Goal: Transaction & Acquisition: Purchase product/service

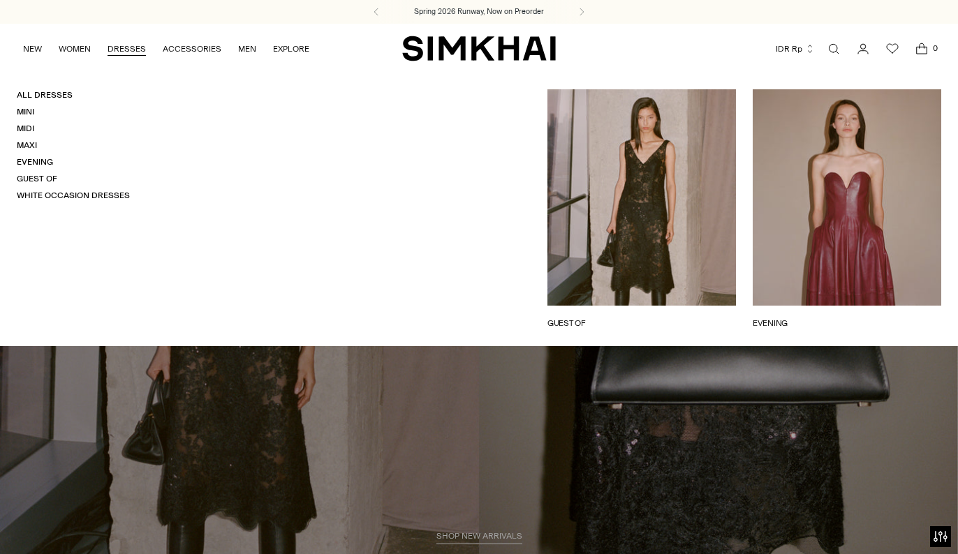
click at [119, 44] on link "DRESSES" at bounding box center [127, 49] width 38 height 31
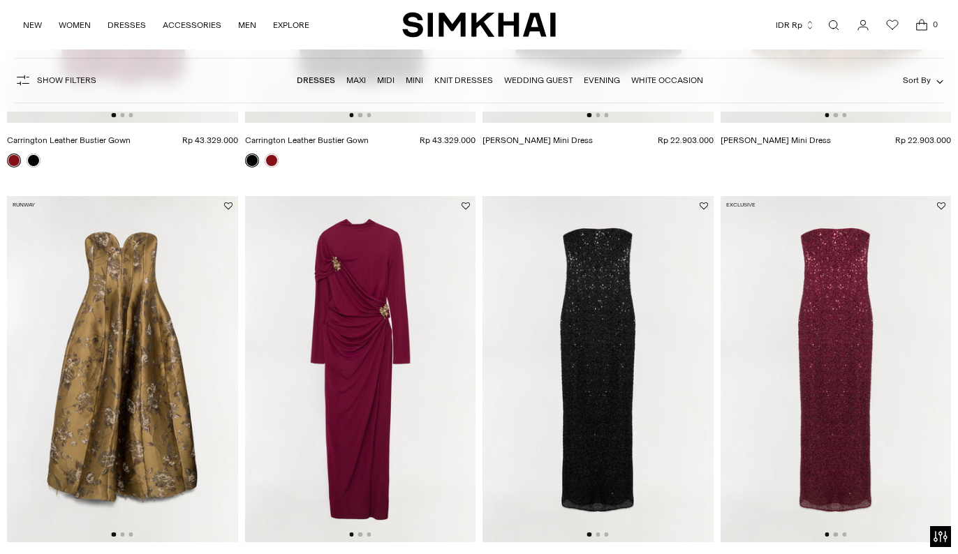
scroll to position [893, 0]
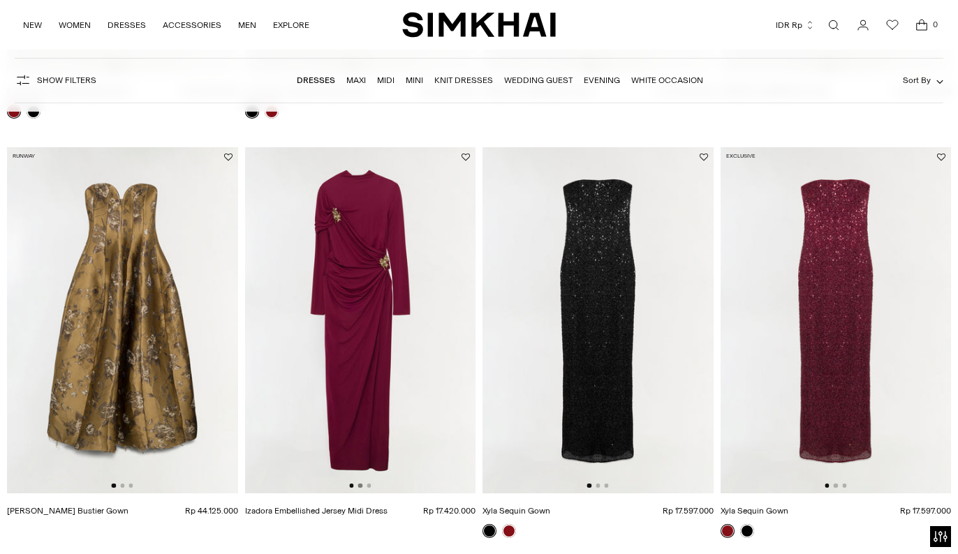
click at [360, 486] on button "Go to slide 2" at bounding box center [360, 486] width 4 height 4
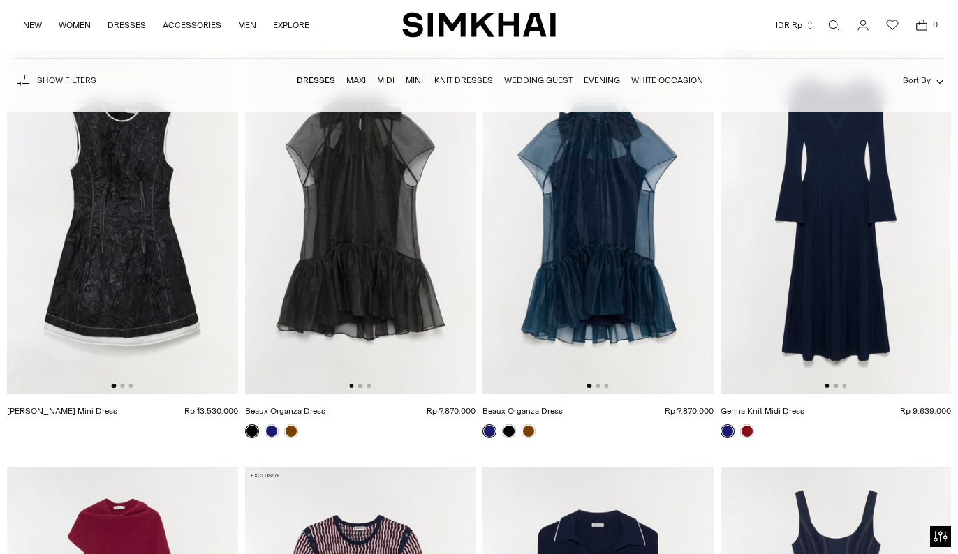
scroll to position [2606, 0]
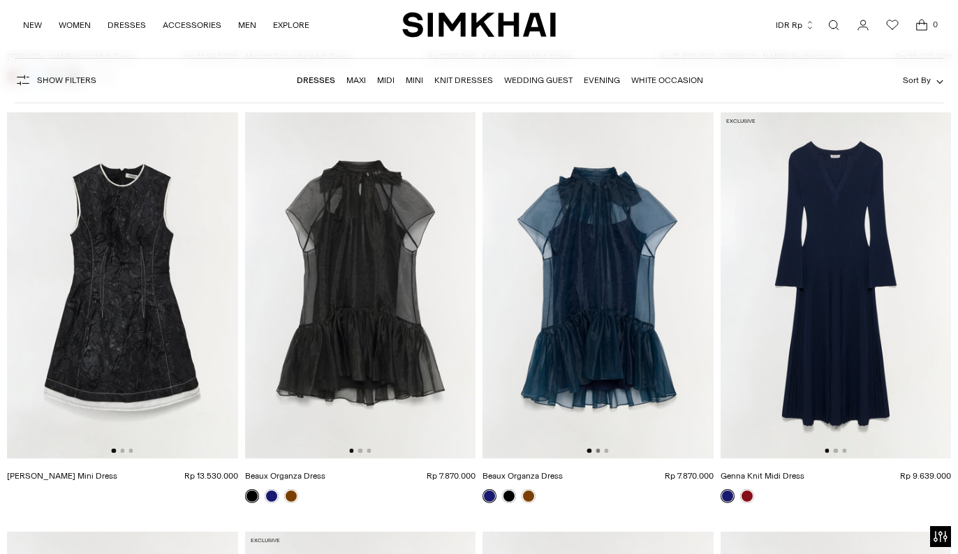
click at [596, 451] on button "Go to slide 2" at bounding box center [598, 451] width 4 height 4
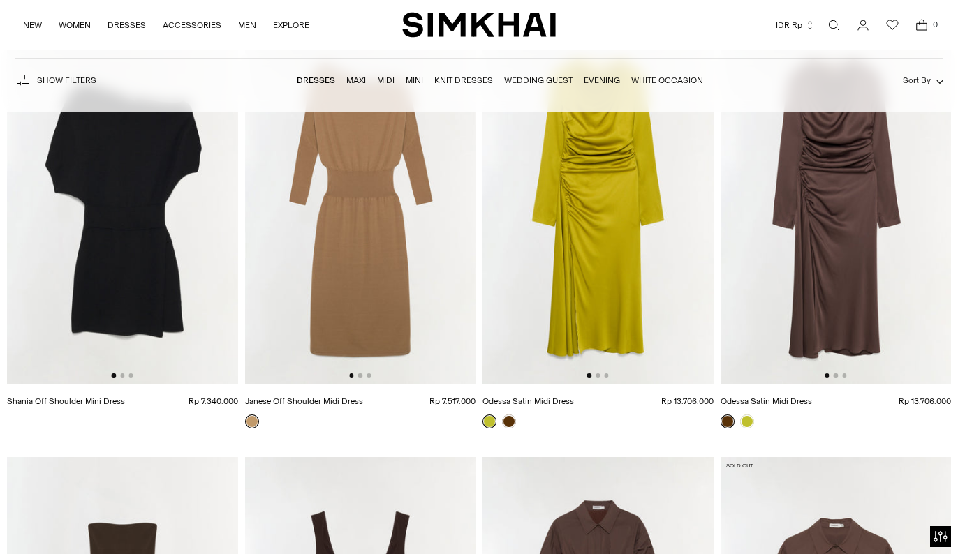
scroll to position [3450, 0]
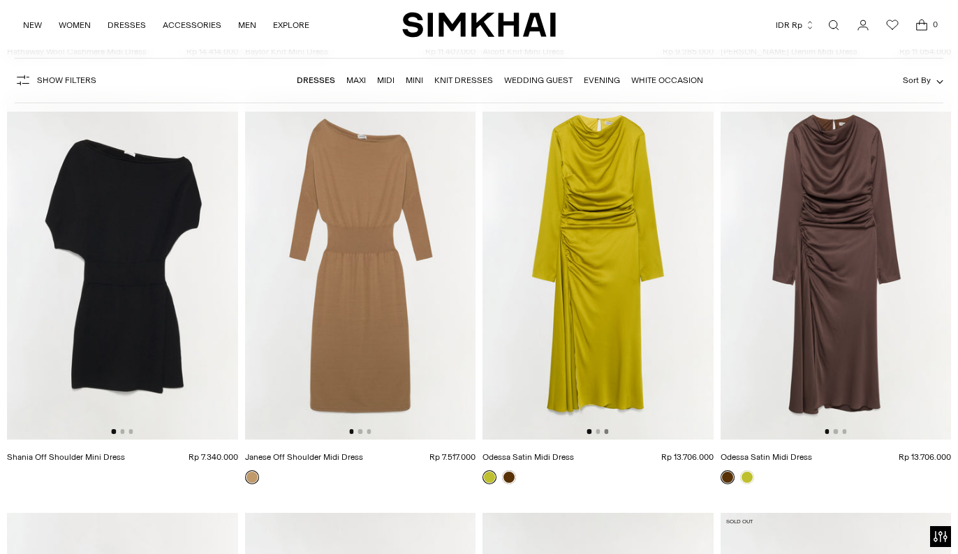
click at [607, 431] on button "Go to slide 3" at bounding box center [606, 431] width 4 height 4
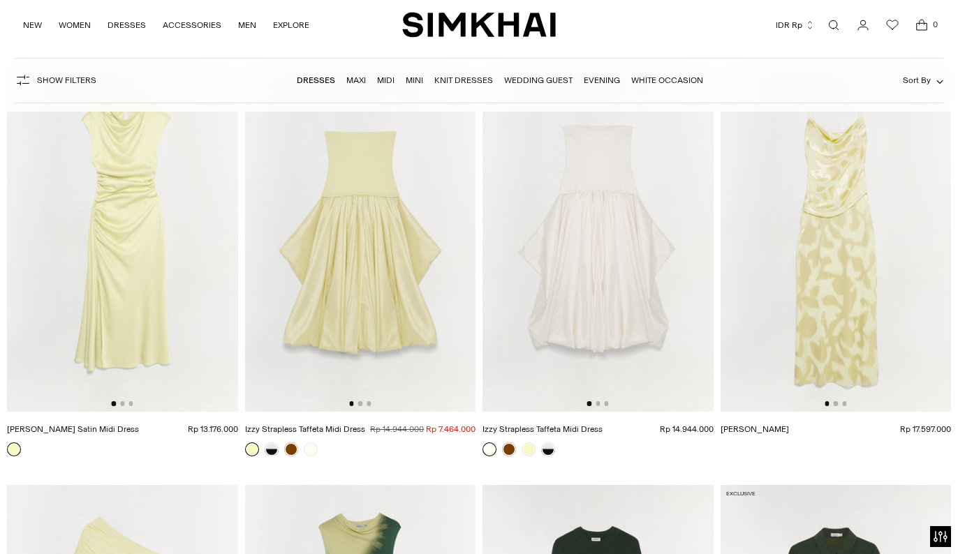
scroll to position [6793, 0]
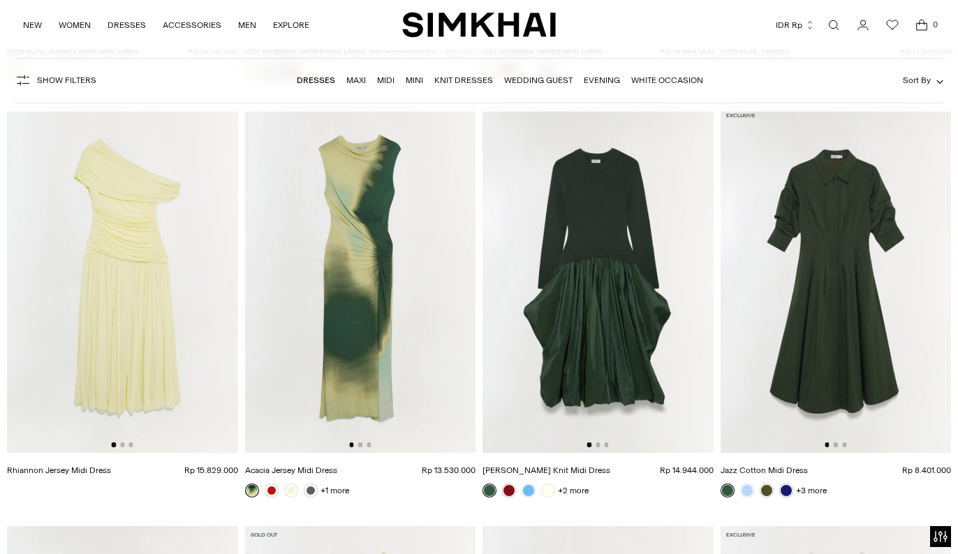
click at [609, 444] on div at bounding box center [598, 445] width 22 height 4
click at [598, 445] on button "Go to slide 2" at bounding box center [598, 445] width 4 height 4
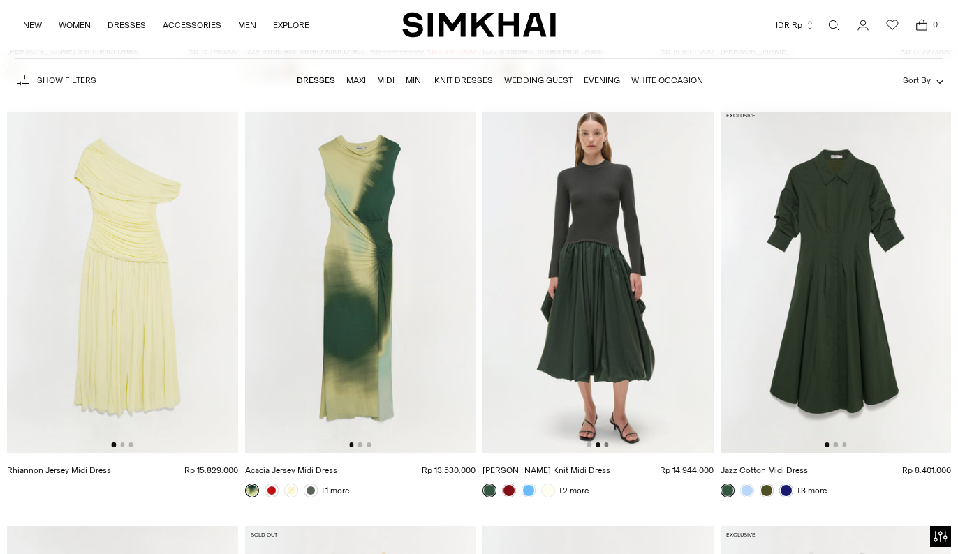
click at [606, 443] on button "Go to slide 3" at bounding box center [606, 445] width 4 height 4
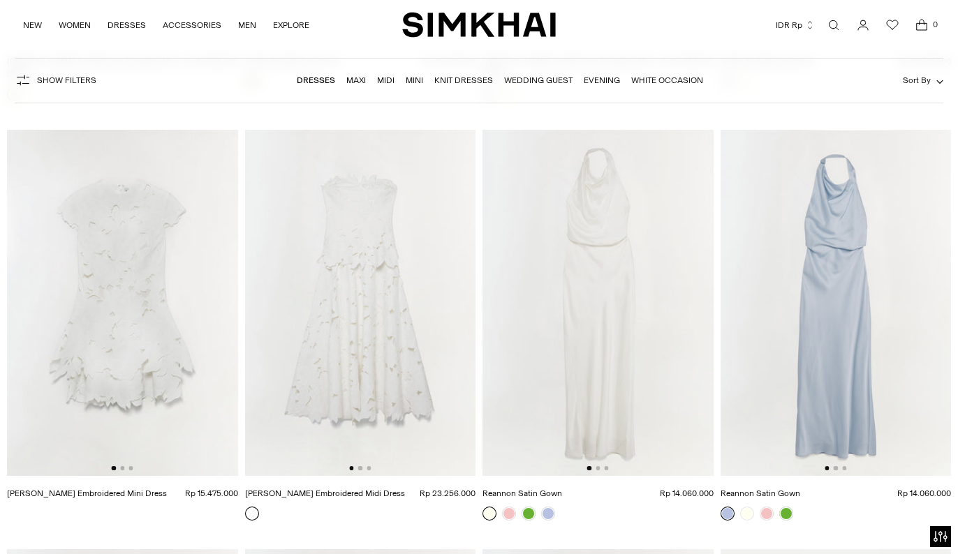
scroll to position [7631, 0]
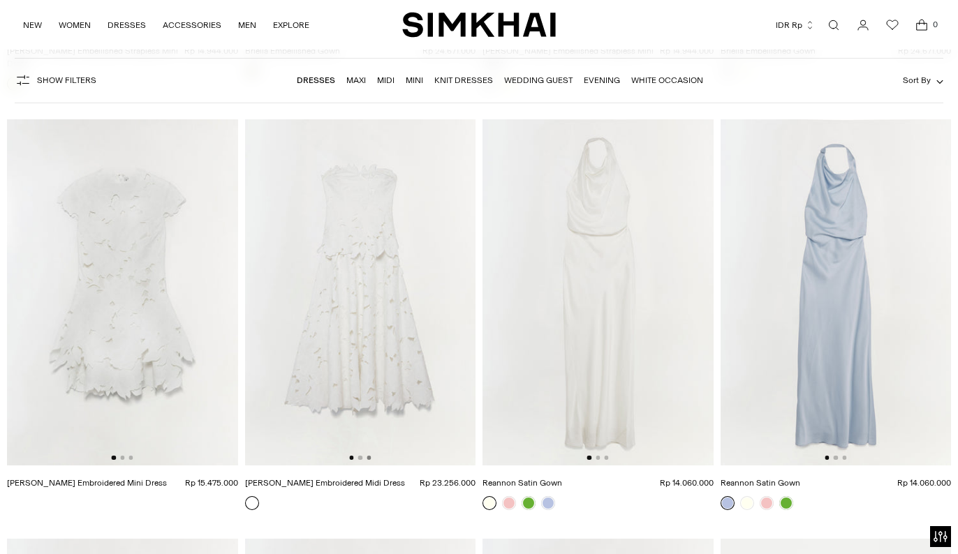
click at [371, 456] on button "Go to slide 3" at bounding box center [369, 458] width 4 height 4
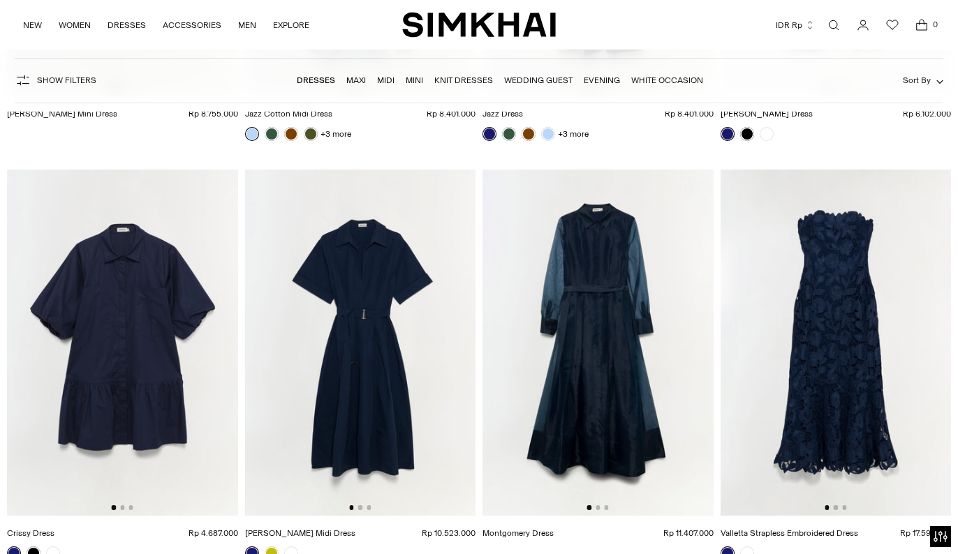
scroll to position [8508, 0]
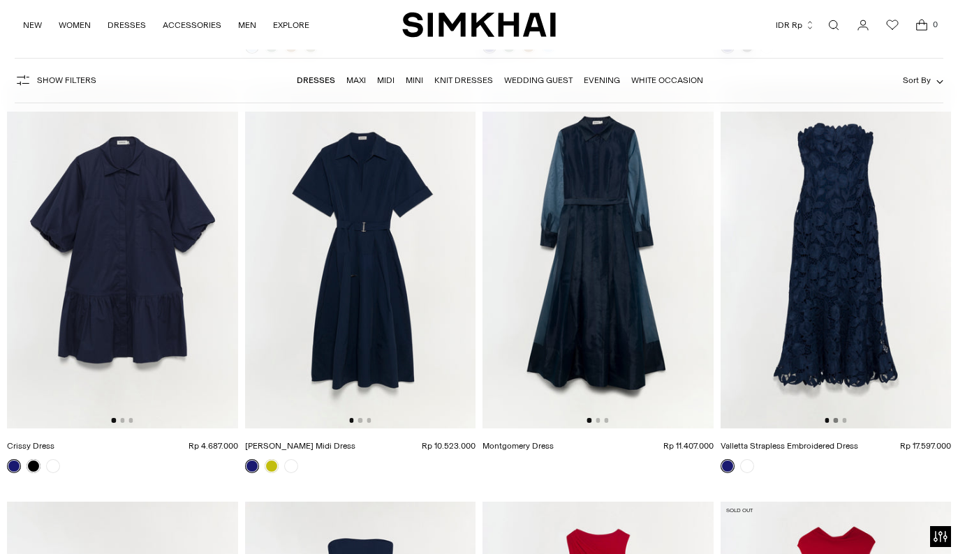
click at [836, 418] on button "Go to slide 2" at bounding box center [836, 420] width 4 height 4
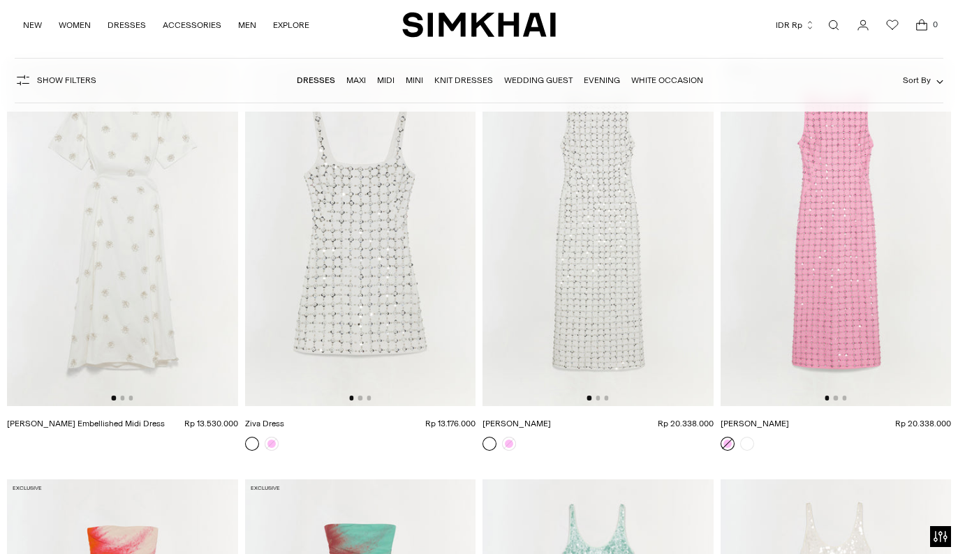
scroll to position [11800, 0]
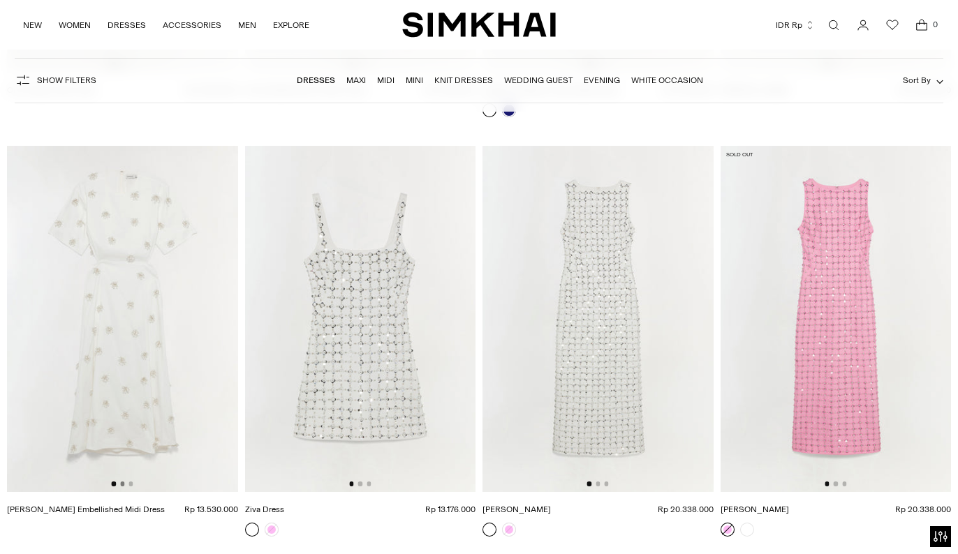
click at [123, 482] on button "Go to slide 2" at bounding box center [122, 484] width 4 height 4
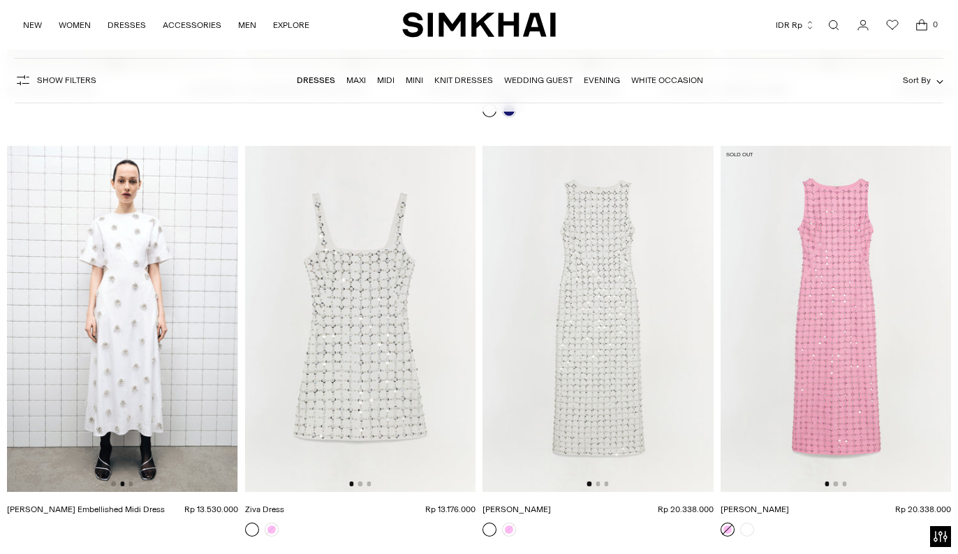
click at [133, 482] on div at bounding box center [123, 484] width 22 height 4
click at [131, 482] on button "Go to slide 3" at bounding box center [130, 484] width 4 height 4
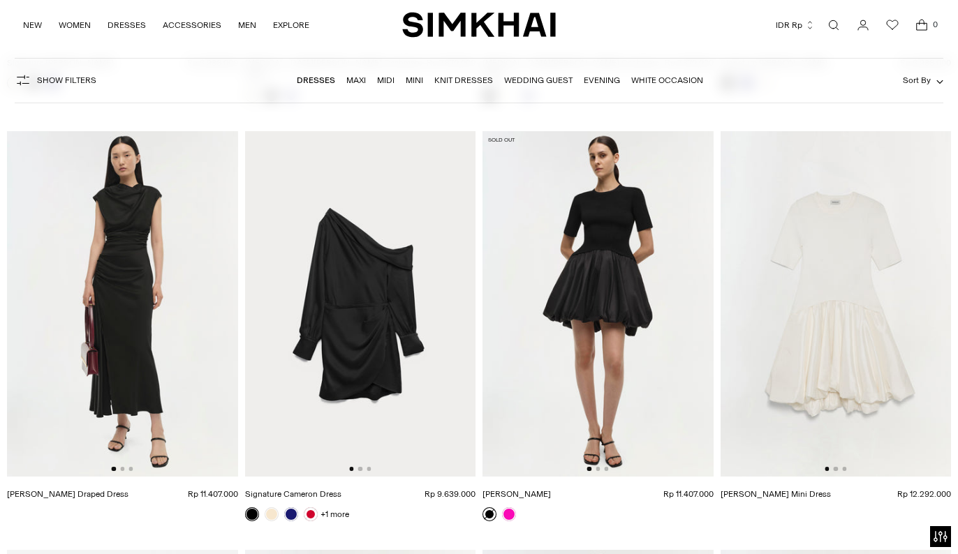
scroll to position [13936, 0]
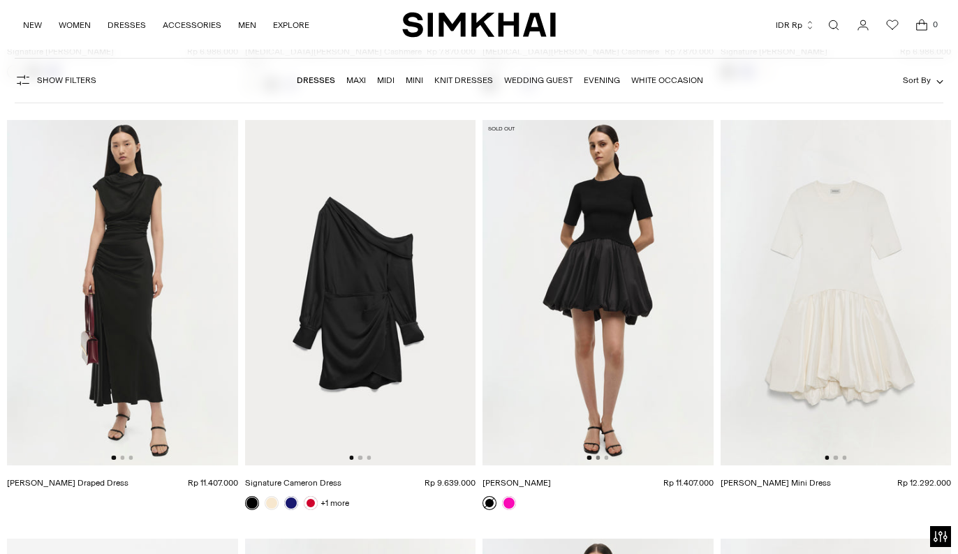
click at [598, 456] on button "Go to slide 2" at bounding box center [598, 458] width 4 height 4
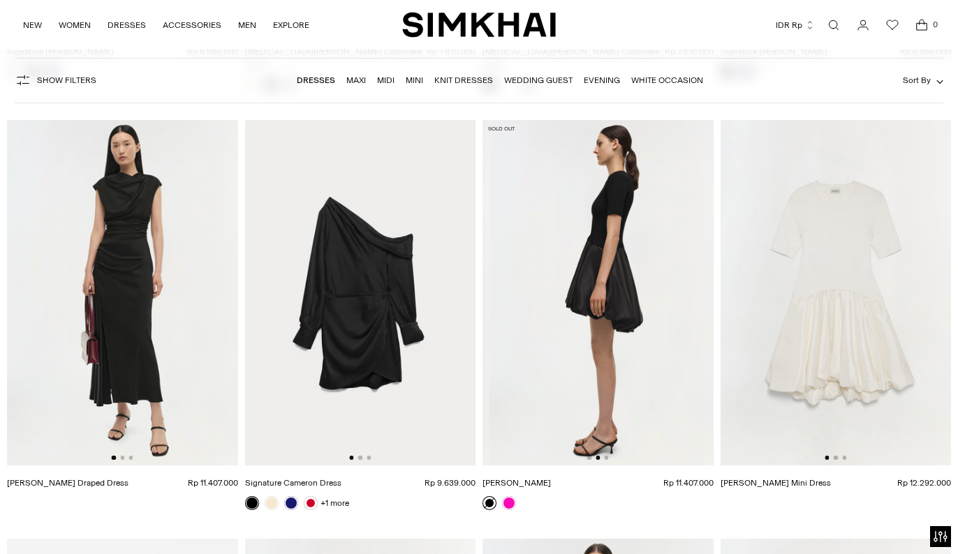
scroll to position [0, 231]
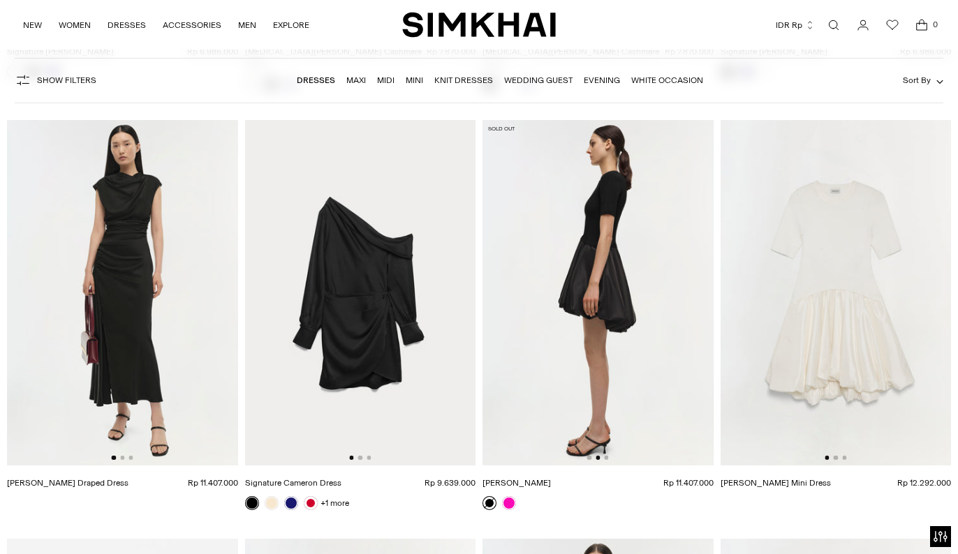
click at [606, 431] on img at bounding box center [598, 293] width 231 height 346
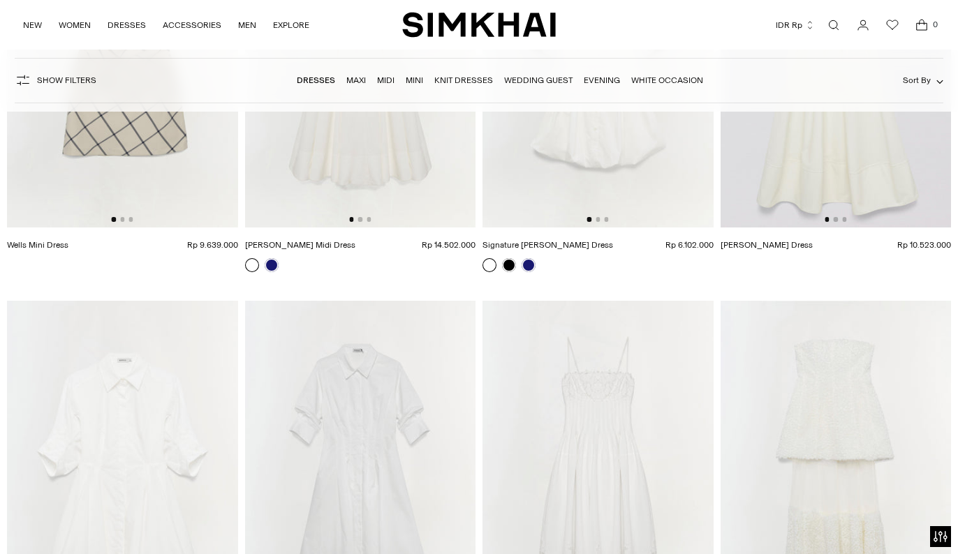
scroll to position [11662, 0]
